Goal: Information Seeking & Learning: Learn about a topic

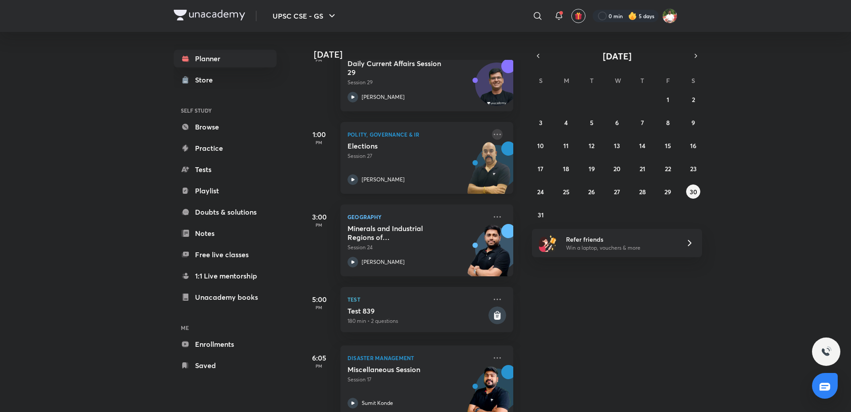
click at [492, 138] on icon at bounding box center [497, 134] width 11 height 11
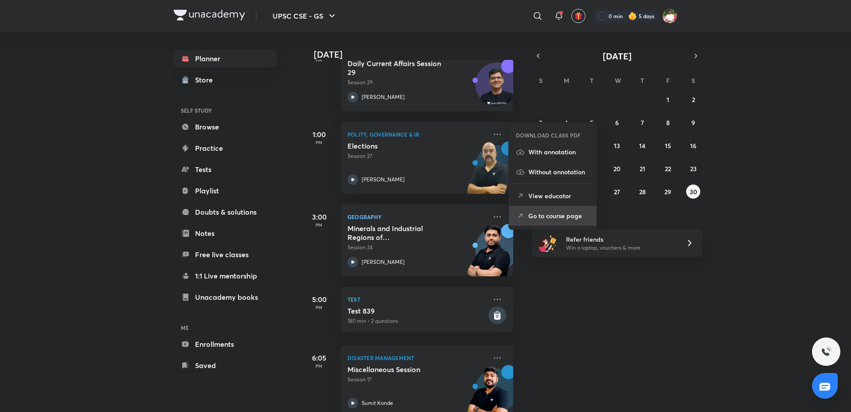
click at [553, 223] on li "Go to course page" at bounding box center [553, 216] width 88 height 20
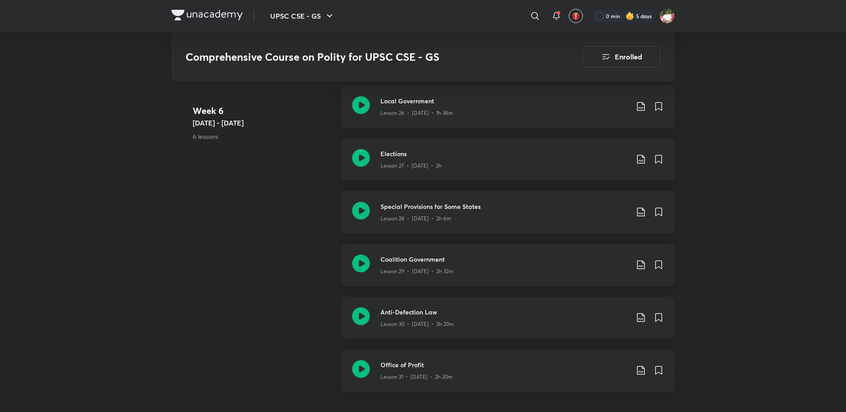
scroll to position [2215, 0]
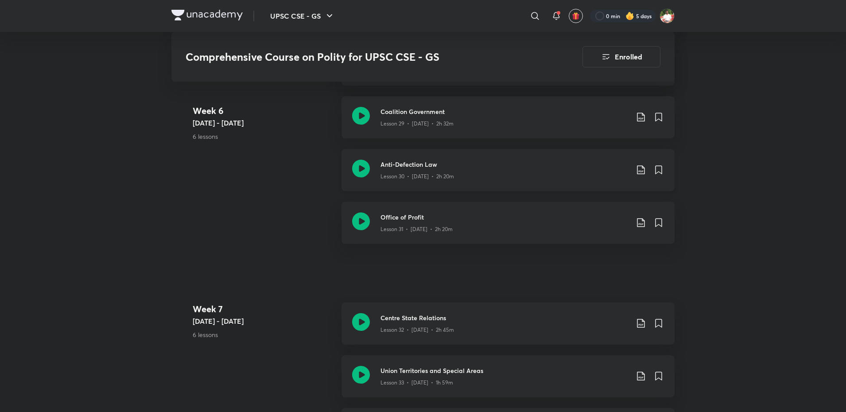
click at [362, 168] on icon at bounding box center [361, 168] width 18 height 18
